Goal: Task Accomplishment & Management: Manage account settings

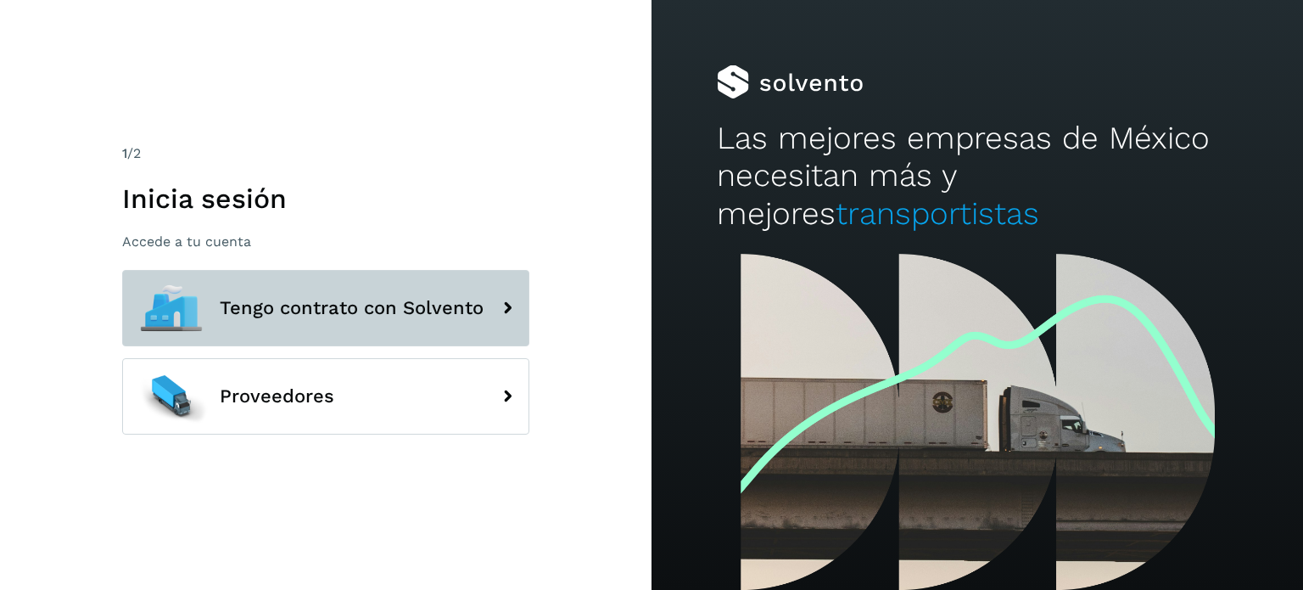
click at [442, 331] on button "Tengo contrato con Solvento" at bounding box center [325, 308] width 407 height 76
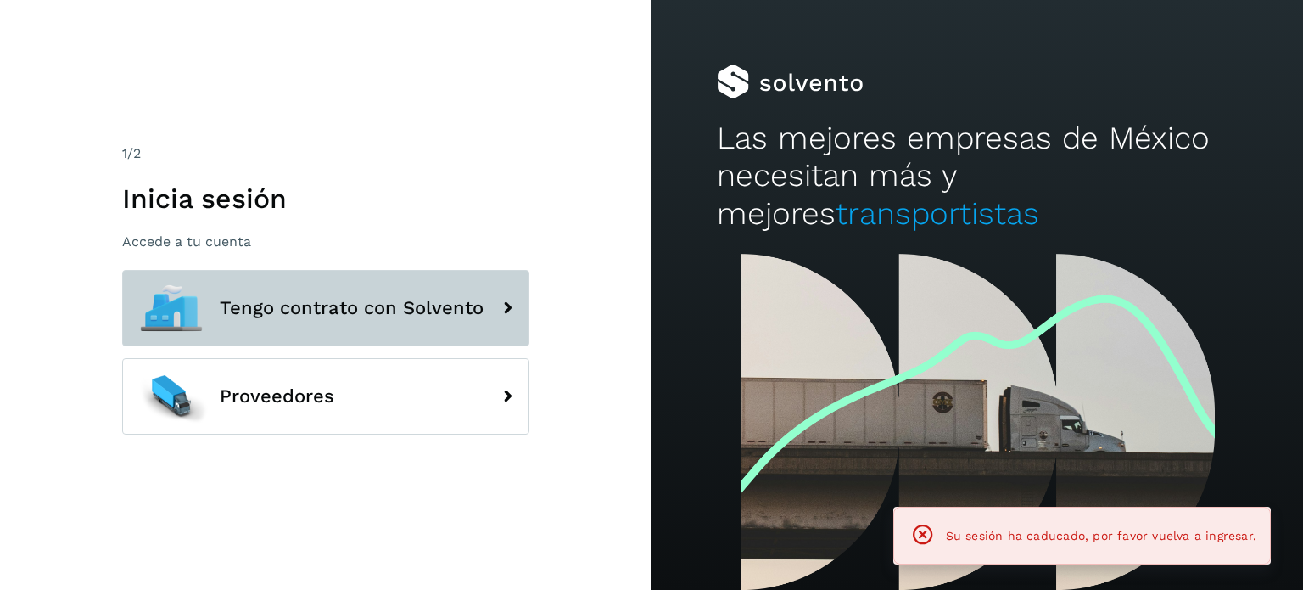
click at [347, 278] on button "Tengo contrato con Solvento" at bounding box center [325, 308] width 407 height 76
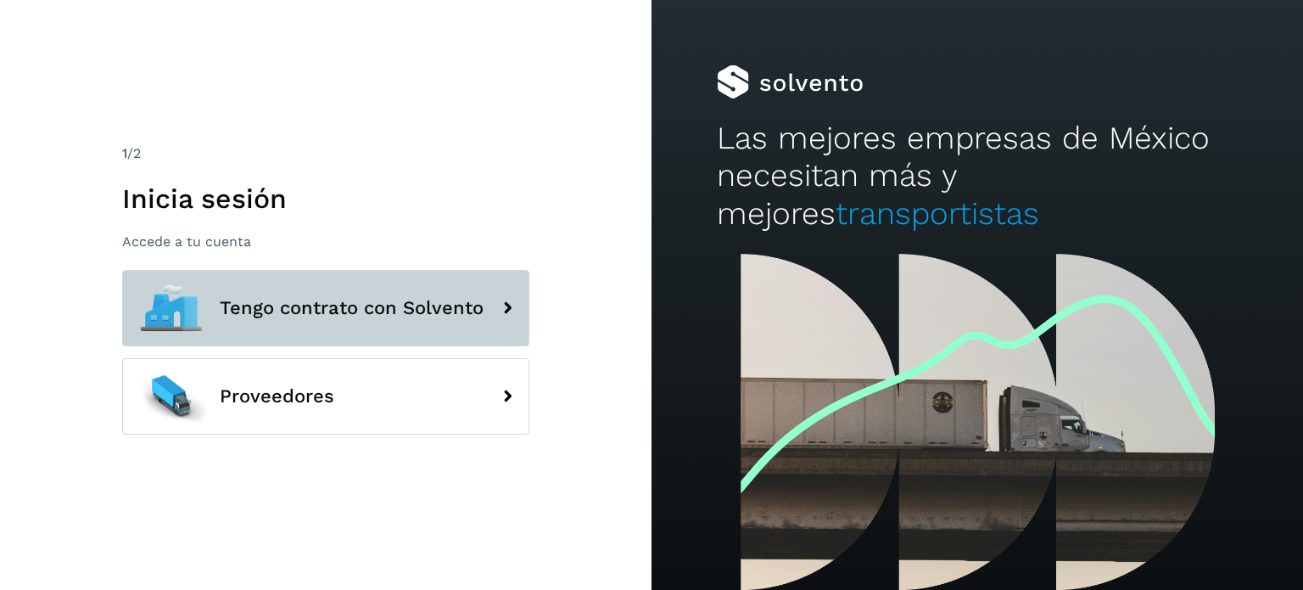
click at [347, 278] on button "Tengo contrato con Solvento" at bounding box center [325, 308] width 407 height 76
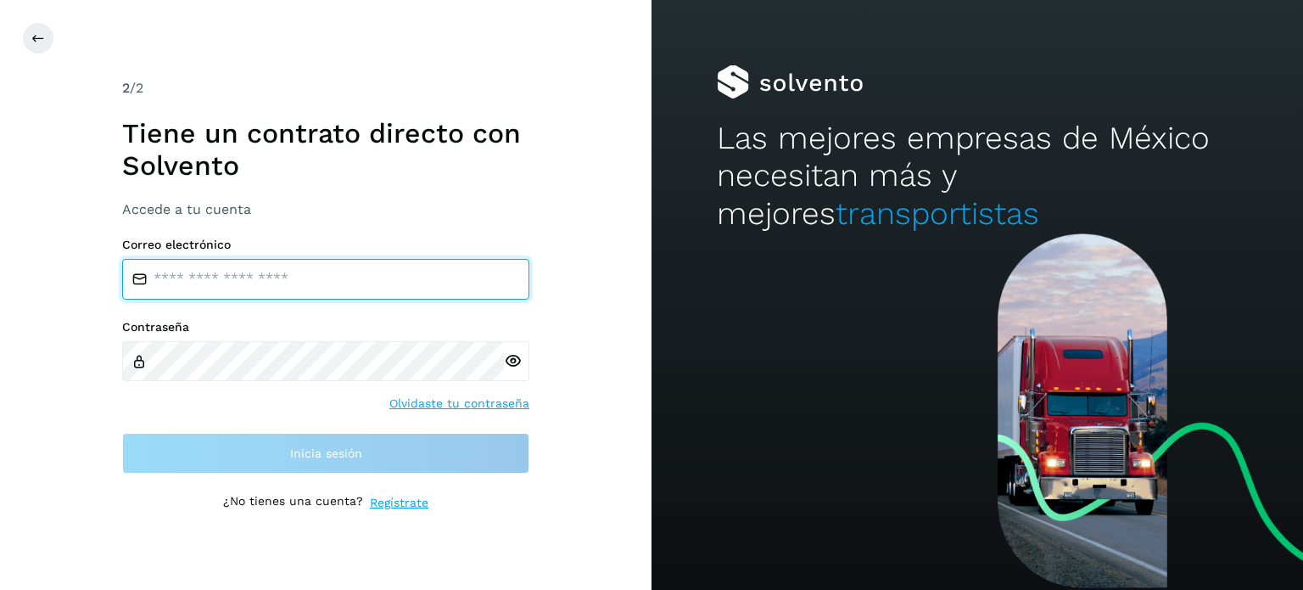
click at [234, 276] on input "email" at bounding box center [325, 279] width 407 height 41
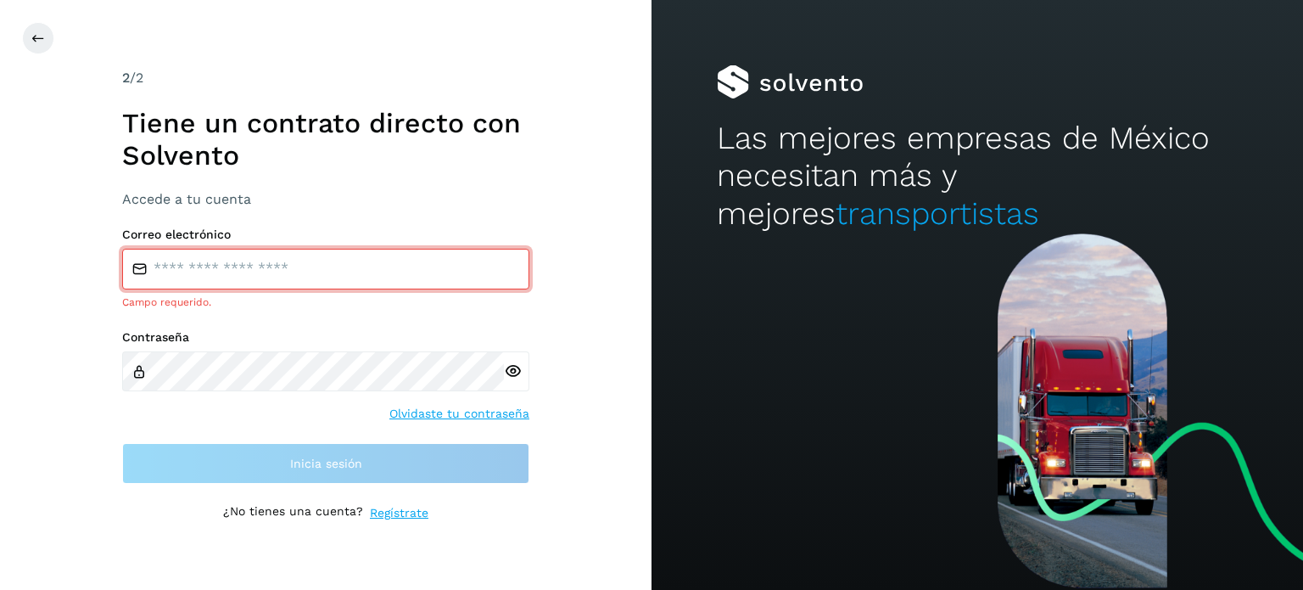
type input "**********"
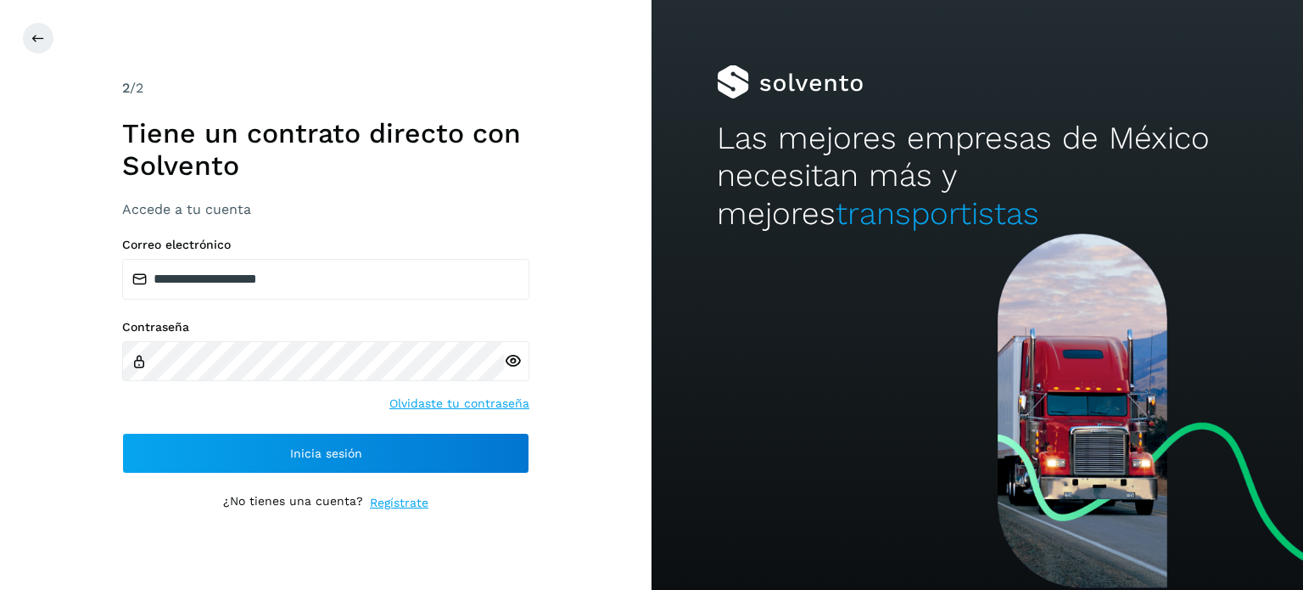
click at [512, 360] on icon at bounding box center [513, 361] width 18 height 18
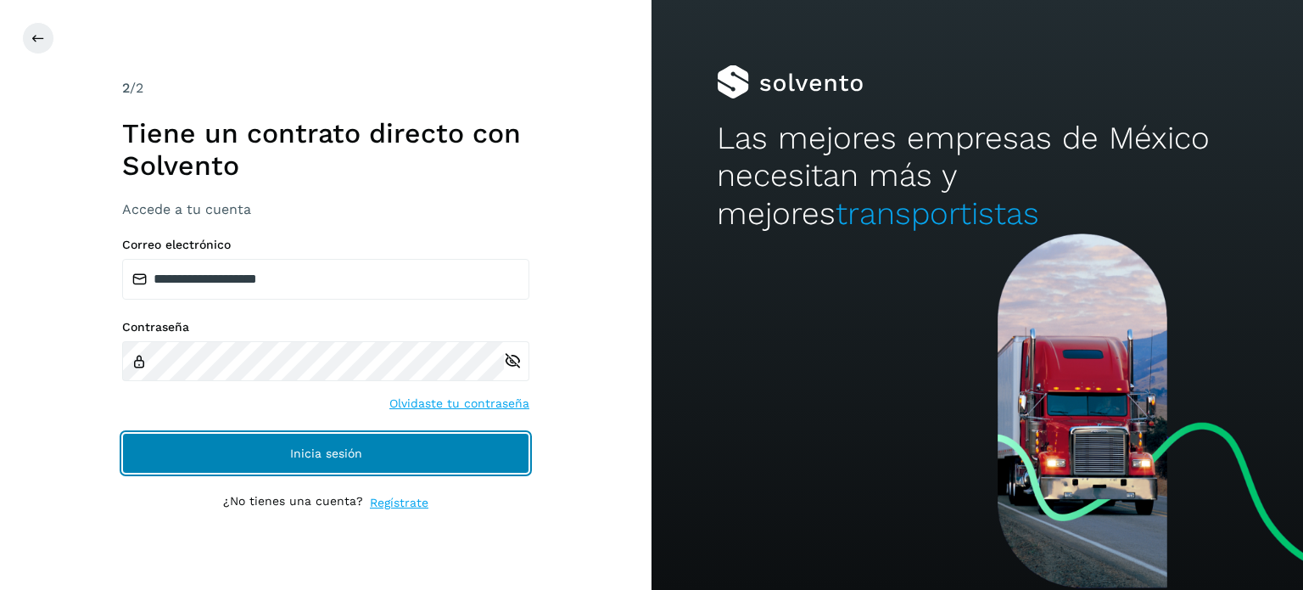
click at [330, 445] on button "Inicia sesión" at bounding box center [325, 453] width 407 height 41
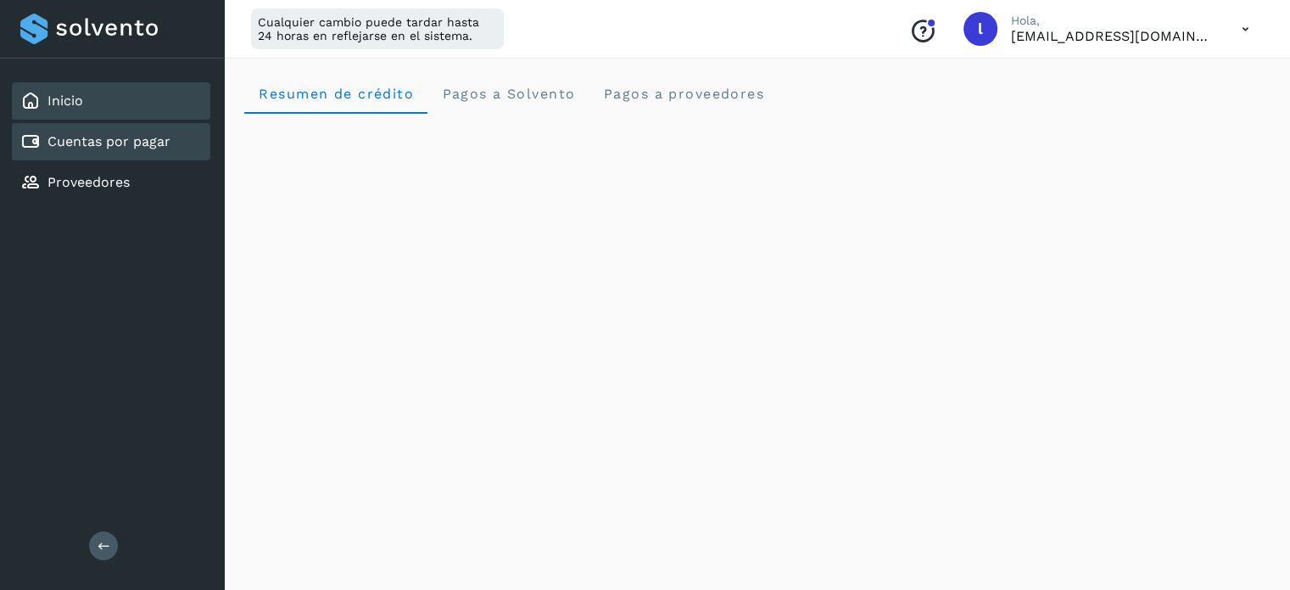
click at [48, 133] on link "Cuentas por pagar" at bounding box center [109, 141] width 123 height 16
click at [102, 147] on link "Cuentas por pagar" at bounding box center [109, 141] width 123 height 16
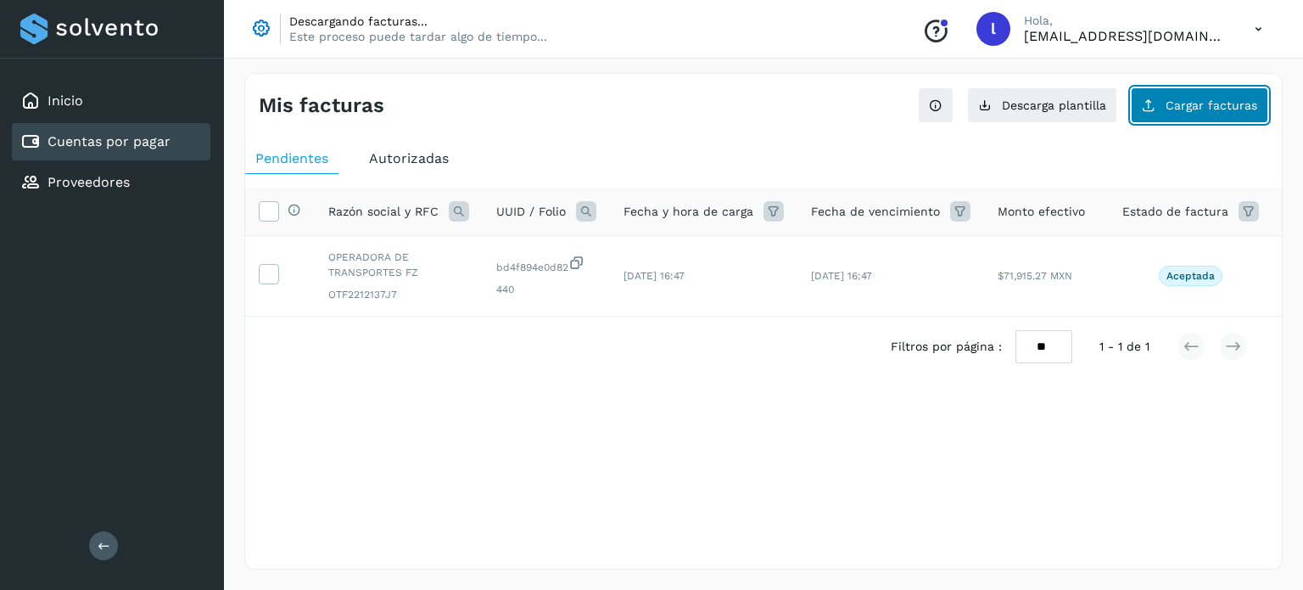
click at [1184, 104] on span "Cargar facturas" at bounding box center [1212, 105] width 92 height 12
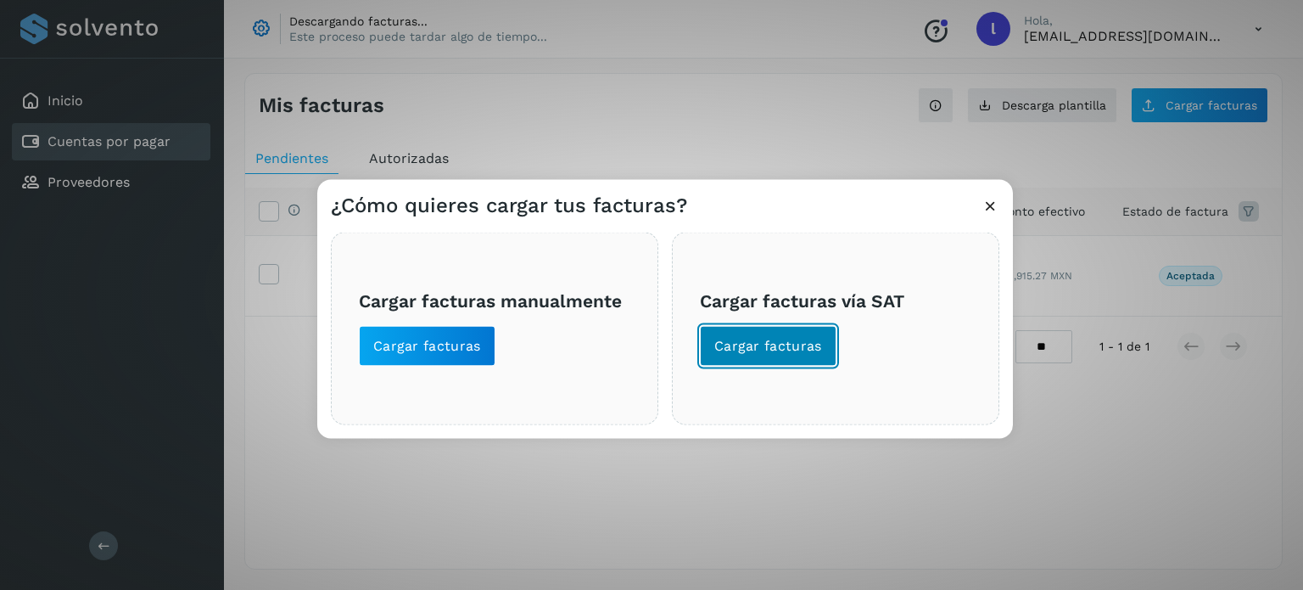
click at [792, 347] on span "Cargar facturas" at bounding box center [768, 345] width 108 height 19
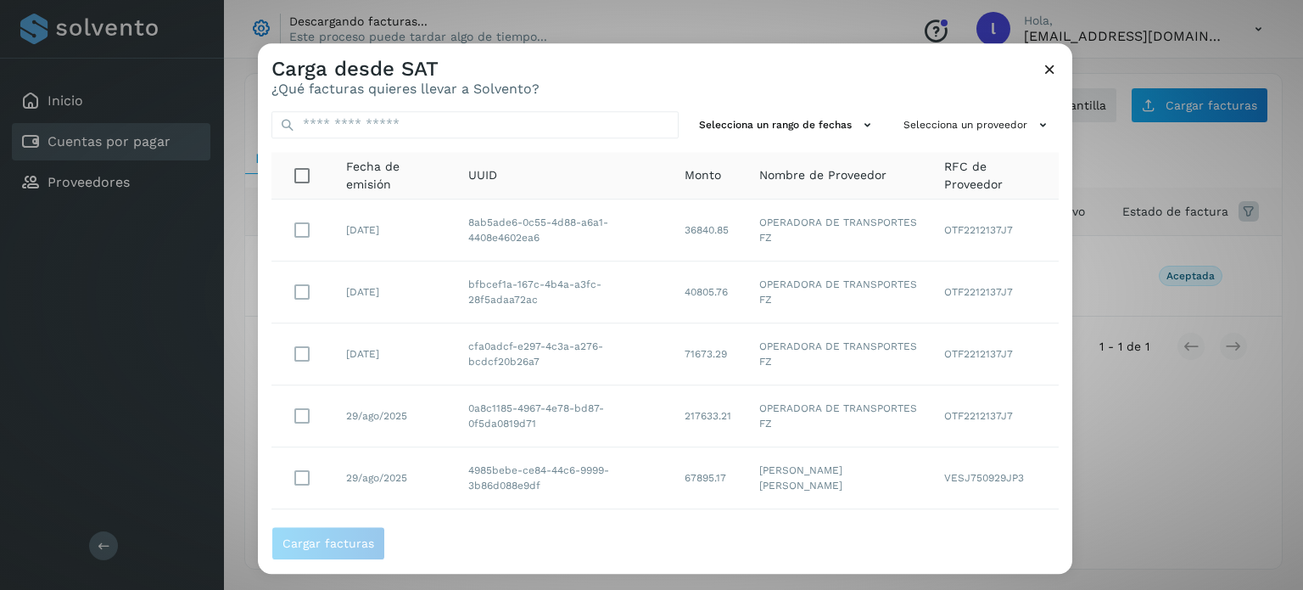
click at [1052, 70] on icon at bounding box center [1050, 69] width 18 height 18
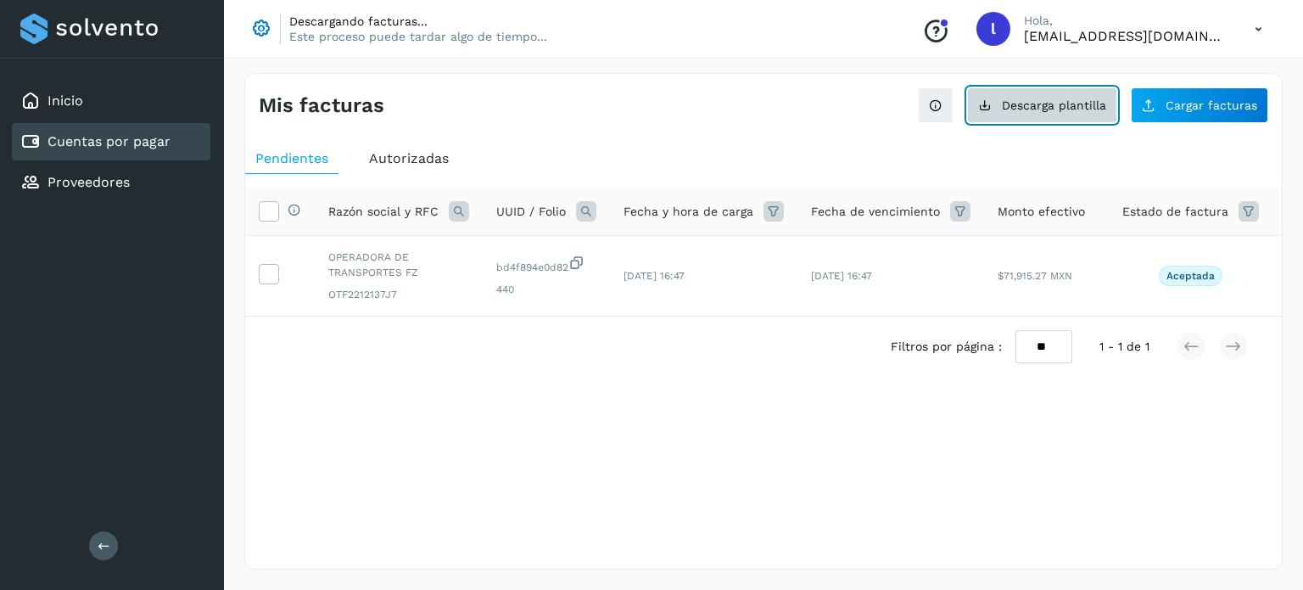
click at [1016, 103] on span "Descarga plantilla" at bounding box center [1054, 105] width 104 height 12
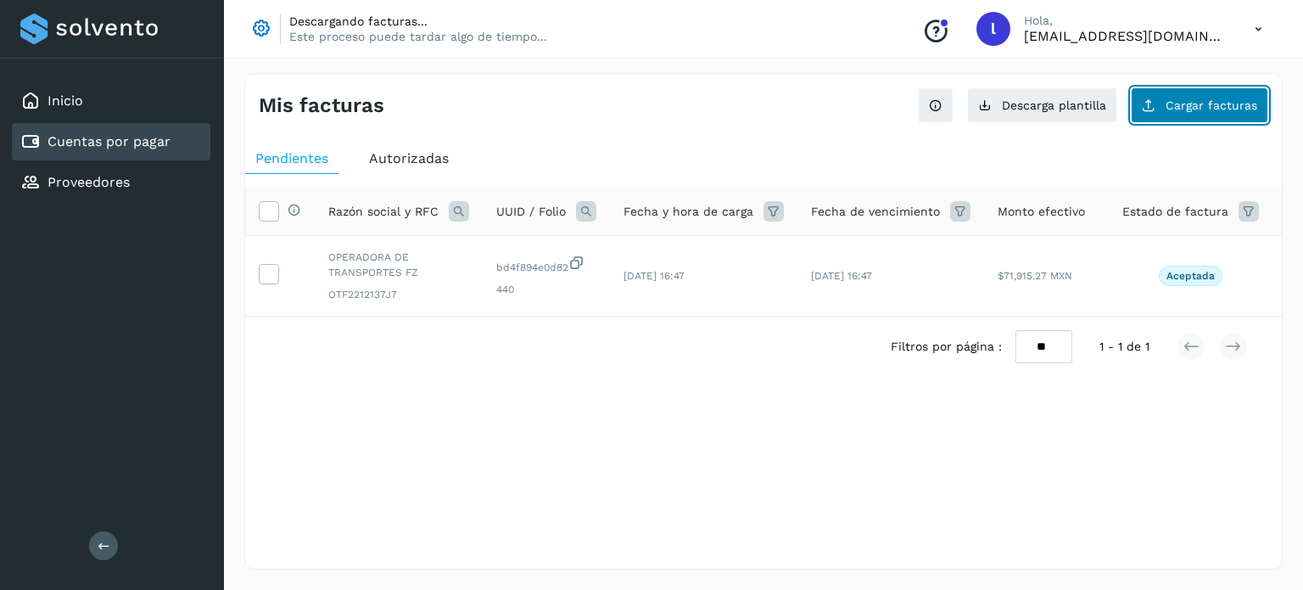
click at [1215, 108] on span "Cargar facturas" at bounding box center [1212, 105] width 92 height 12
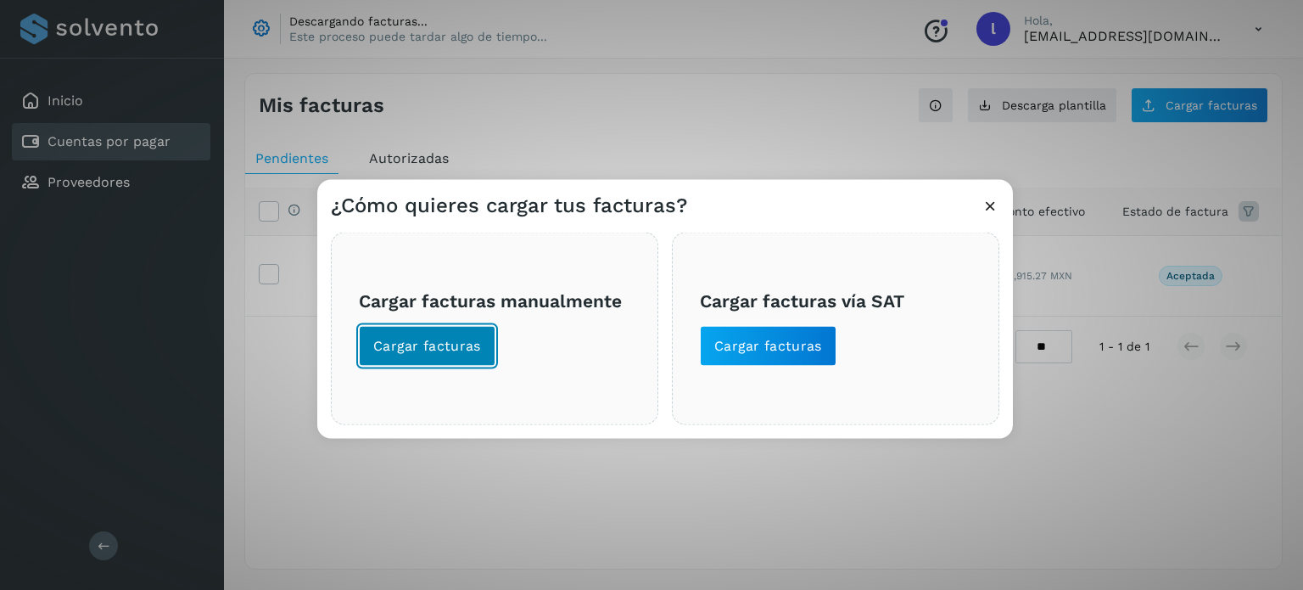
click at [422, 345] on span "Cargar facturas" at bounding box center [427, 345] width 108 height 19
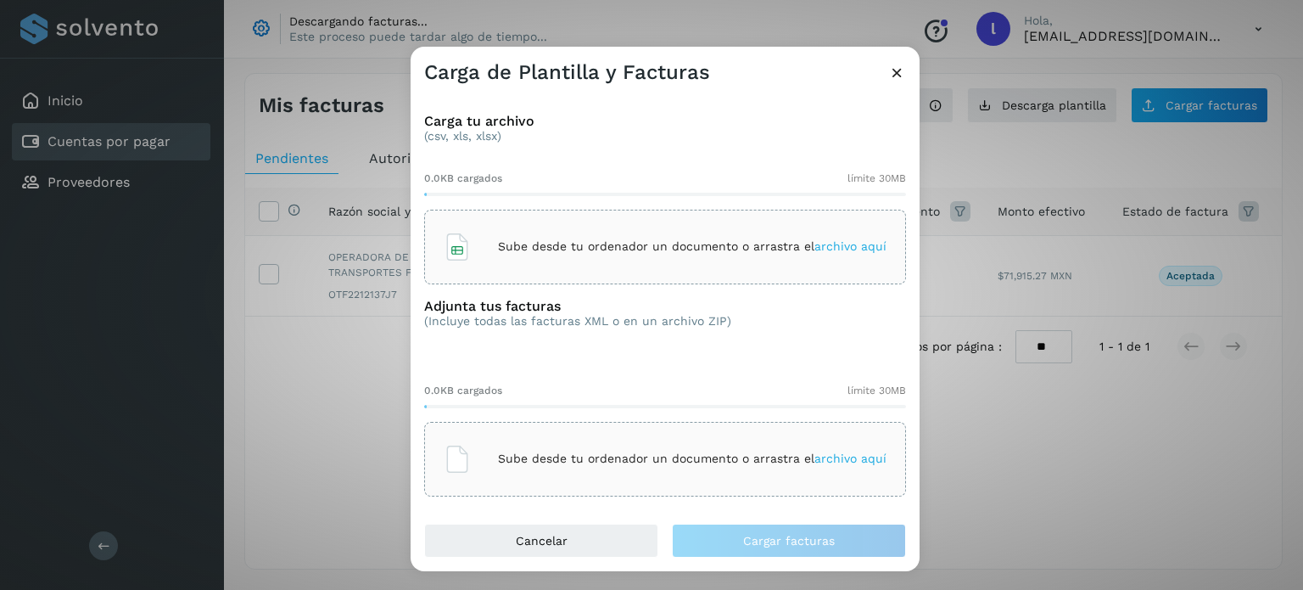
click at [821, 246] on span "archivo aquí" at bounding box center [850, 246] width 72 height 14
click at [579, 451] on p "Sube desde tu ordenador un documento o arrastra el archivo aquí" at bounding box center [692, 458] width 389 height 14
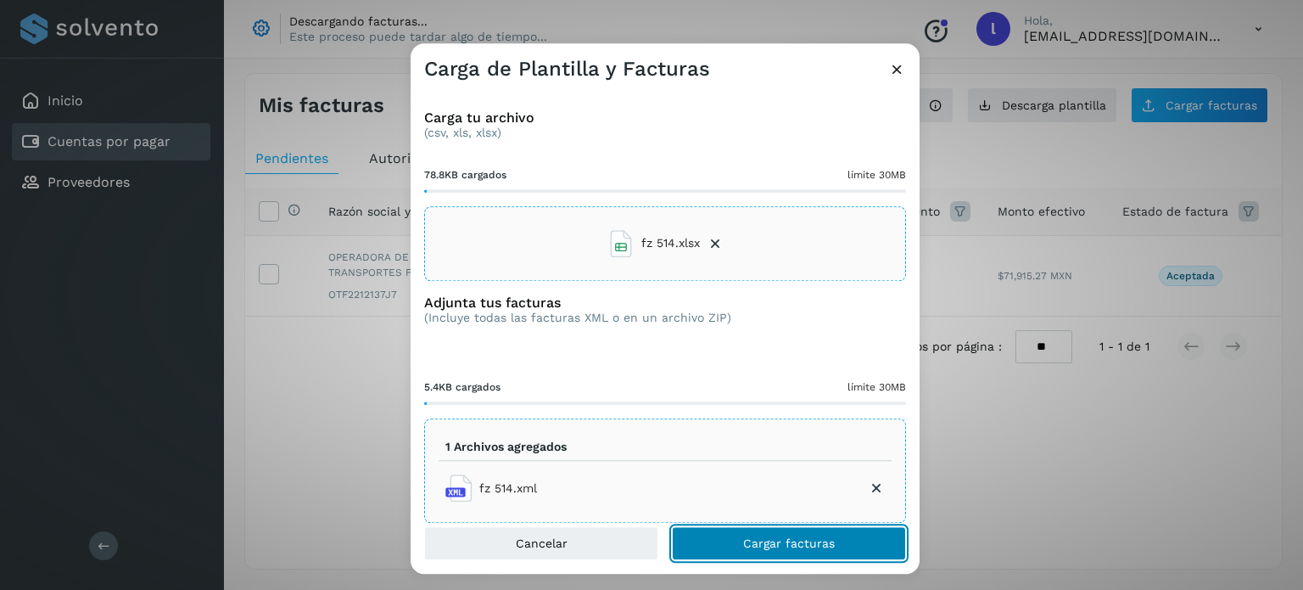
click at [727, 539] on button "Cargar facturas" at bounding box center [789, 543] width 234 height 34
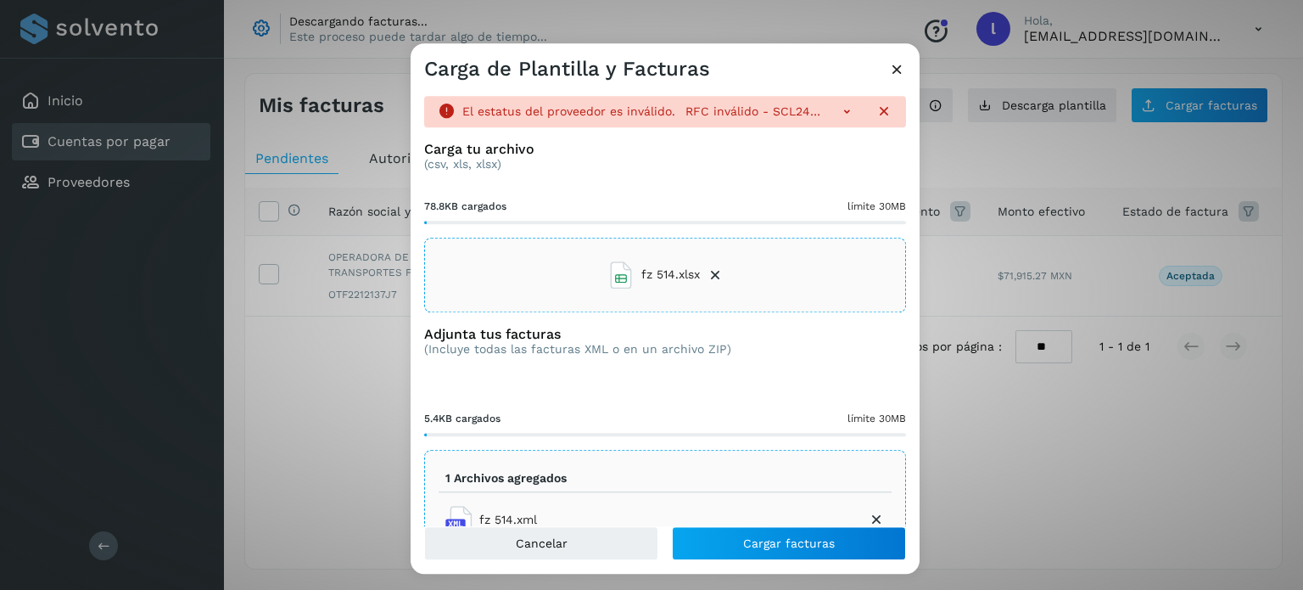
scroll to position [54, 0]
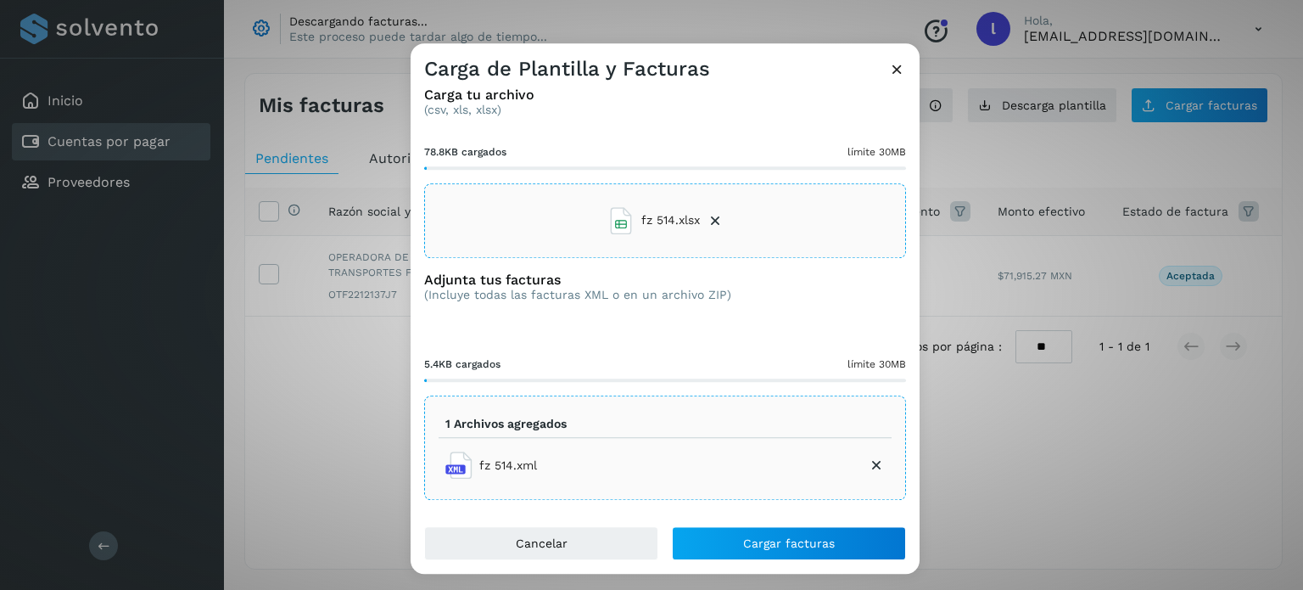
click at [895, 72] on icon at bounding box center [897, 69] width 18 height 18
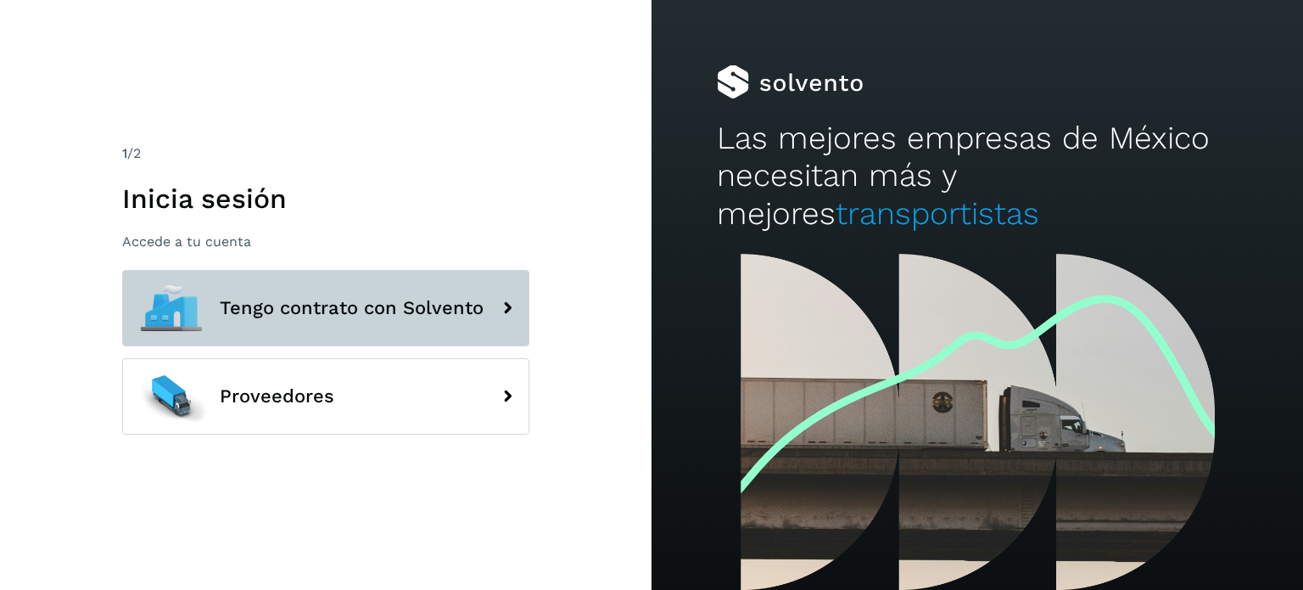
click at [447, 308] on span "Tengo contrato con Solvento" at bounding box center [352, 308] width 264 height 20
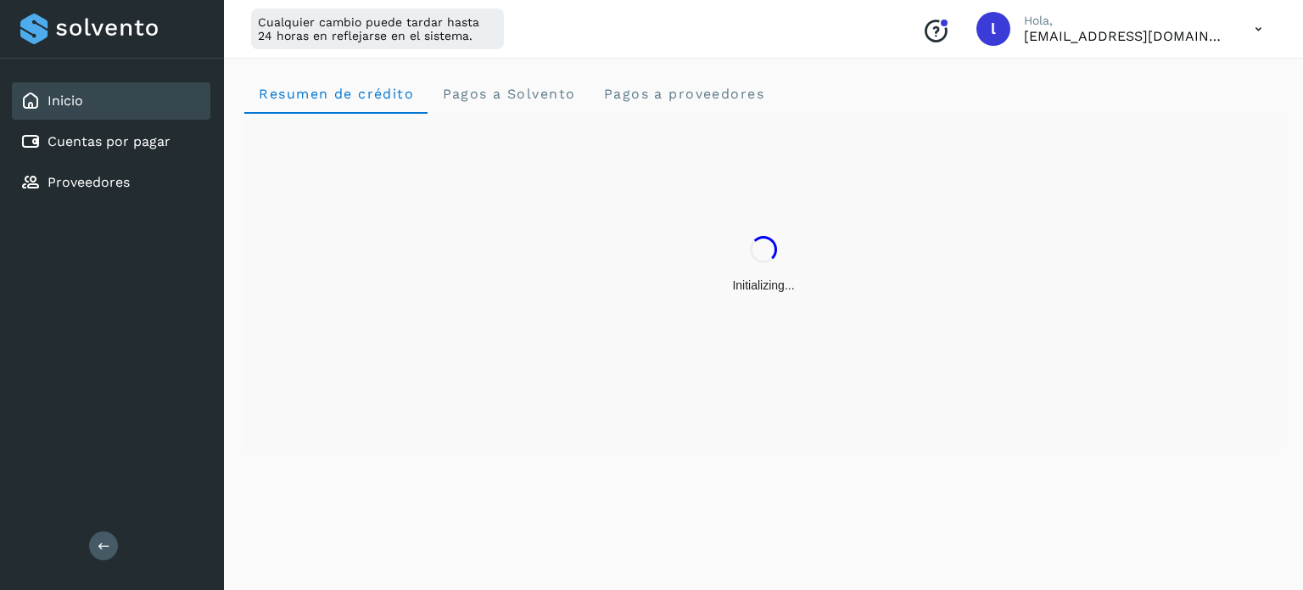
click at [1256, 27] on icon at bounding box center [1258, 29] width 35 height 35
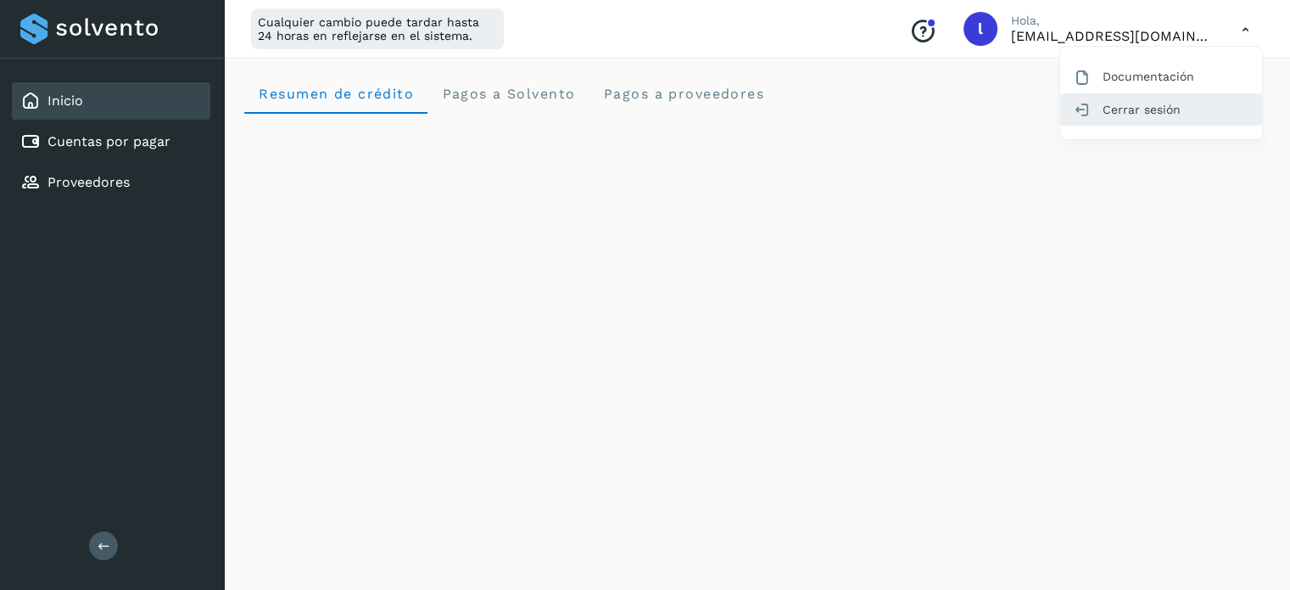
click at [1149, 109] on div "Cerrar sesión" at bounding box center [1162, 109] width 202 height 32
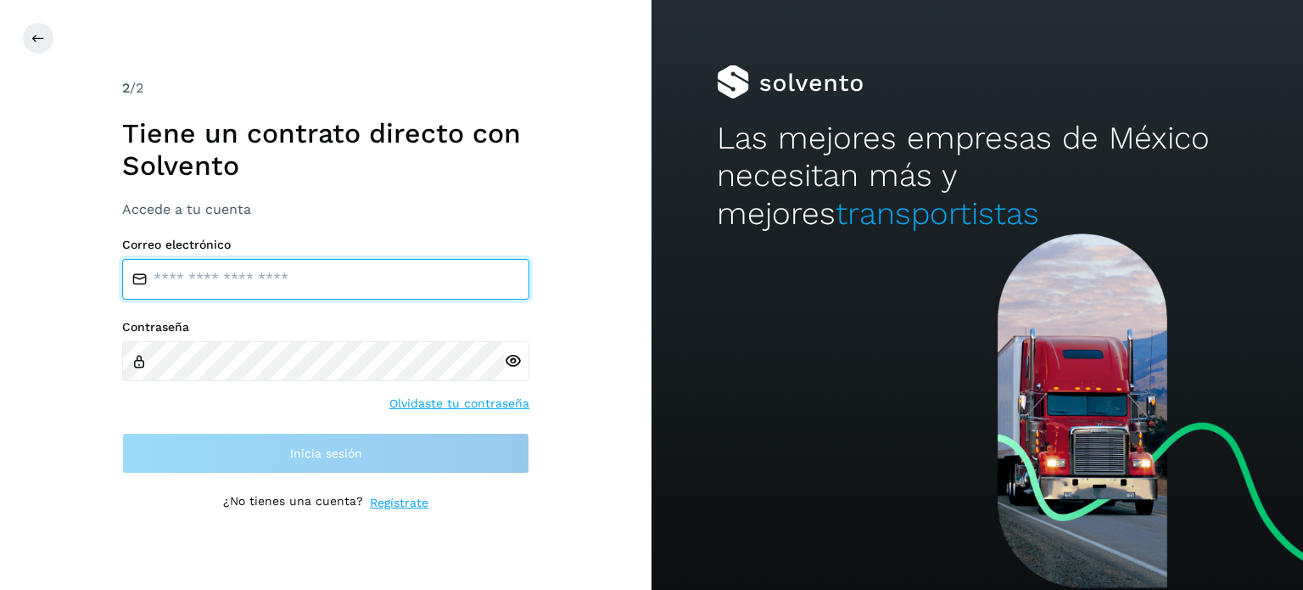
click at [463, 288] on input "email" at bounding box center [325, 279] width 407 height 41
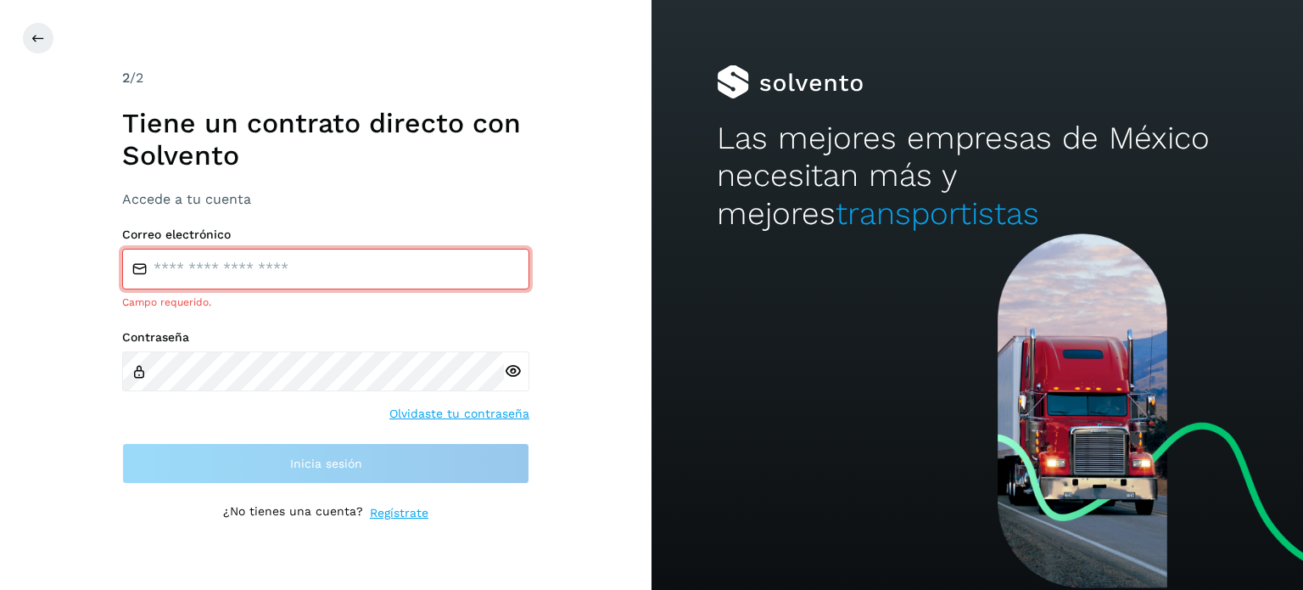
type input "**********"
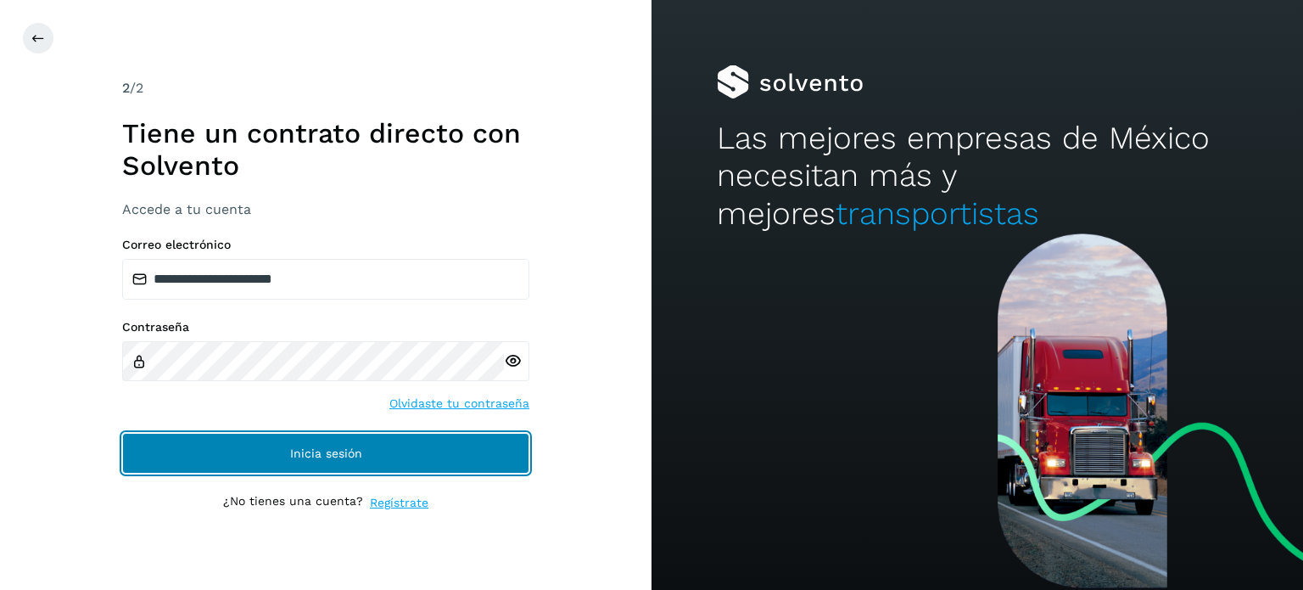
click at [251, 451] on button "Inicia sesión" at bounding box center [325, 453] width 407 height 41
